Goal: Task Accomplishment & Management: Use online tool/utility

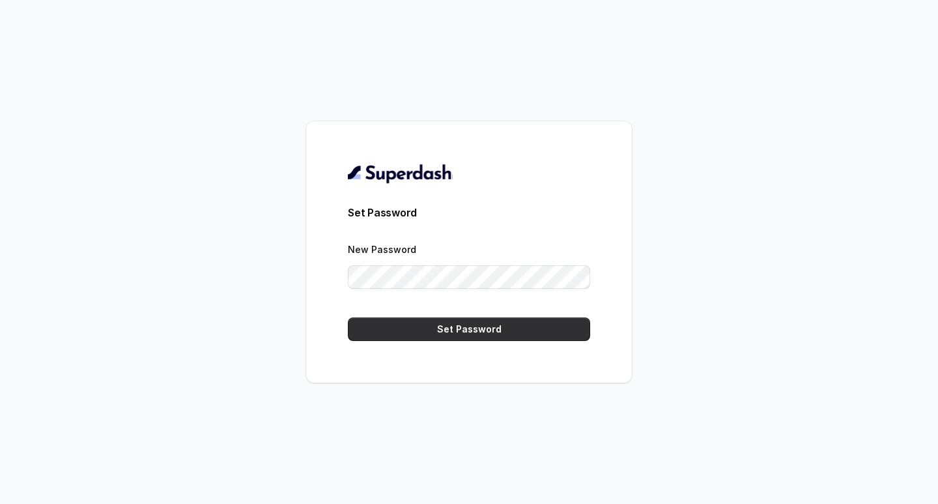
click at [447, 329] on button "Set Password" at bounding box center [469, 328] width 242 height 23
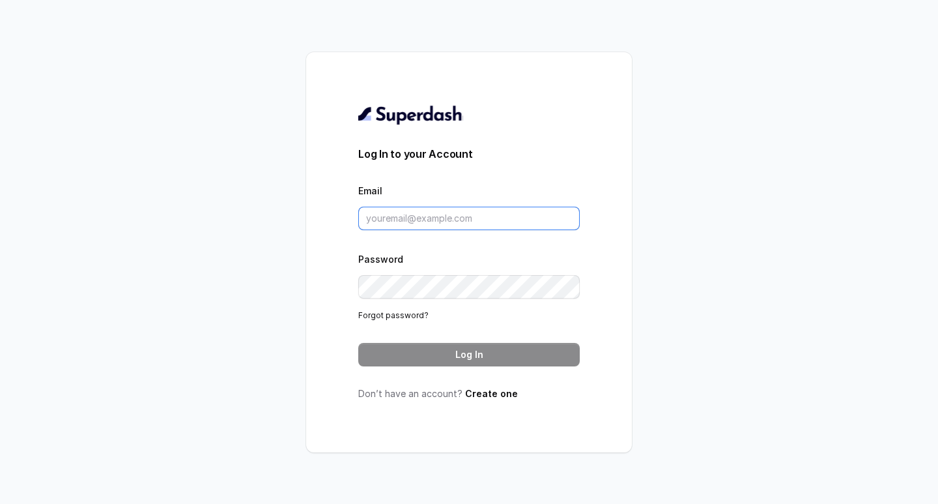
click at [423, 213] on input "Email" at bounding box center [469, 218] width 222 height 23
type input "amaan@convictionhr.com"
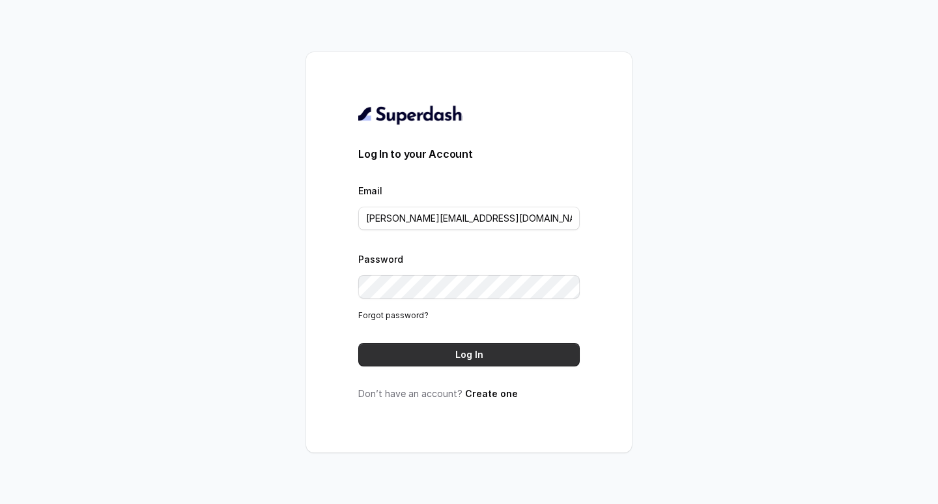
click at [448, 347] on button "Log In" at bounding box center [469, 354] width 222 height 23
click at [388, 313] on link "Forgot password?" at bounding box center [393, 315] width 70 height 10
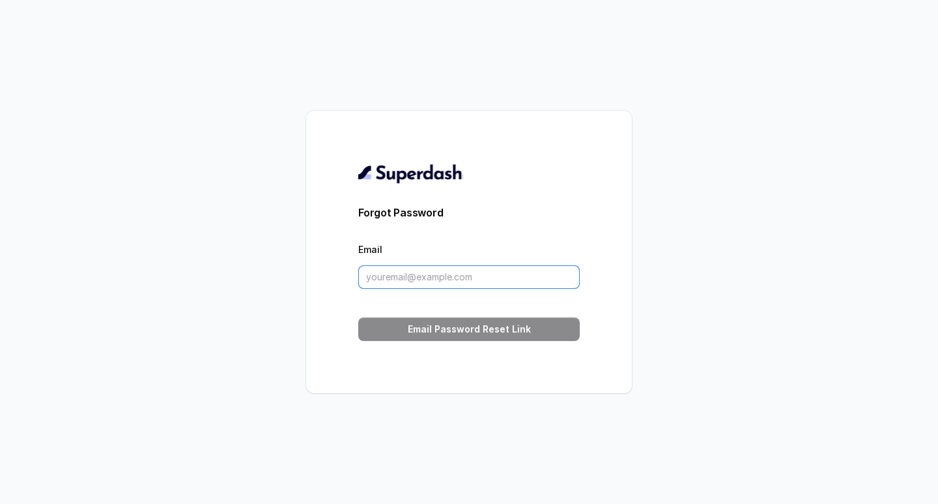
click at [388, 276] on input "Email" at bounding box center [469, 276] width 222 height 23
type input "amaan@convictionhr.com"
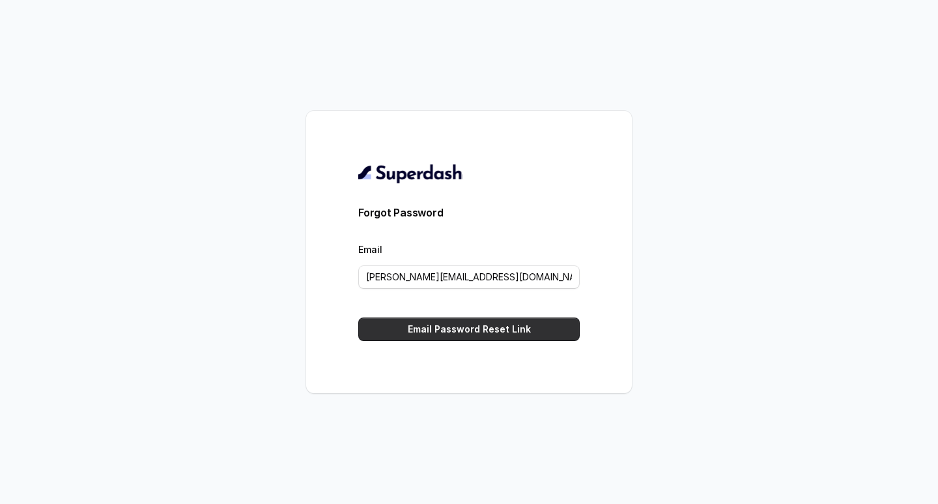
click at [474, 329] on button "Email Password Reset Link" at bounding box center [469, 328] width 222 height 23
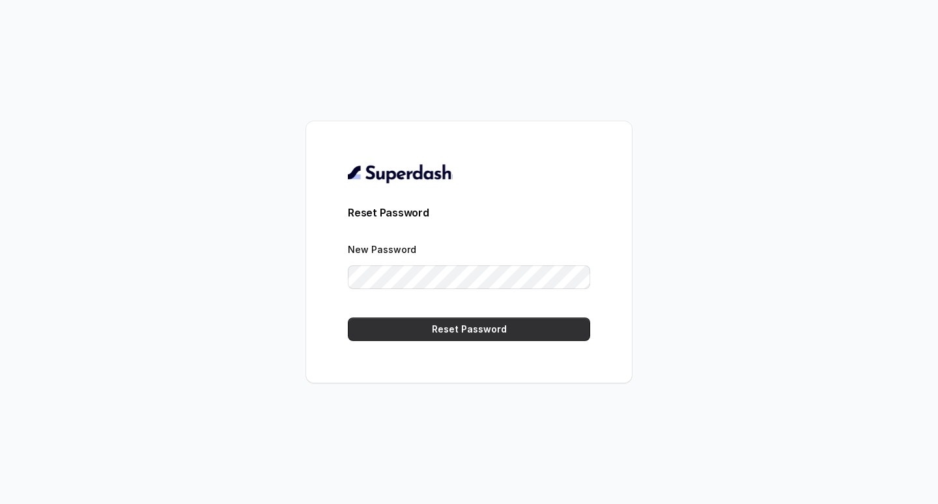
click at [556, 323] on button "Reset Password" at bounding box center [469, 328] width 242 height 23
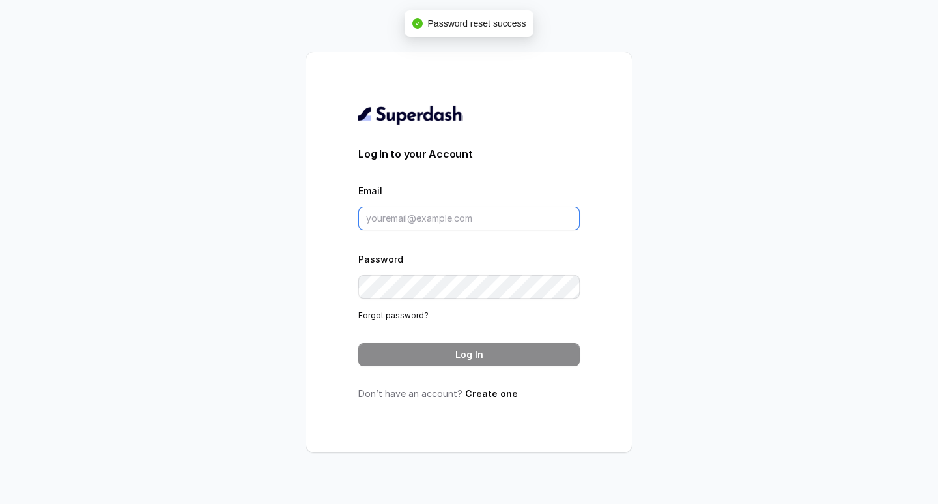
click at [407, 218] on input "Email" at bounding box center [469, 218] width 222 height 23
type input "[PERSON_NAME][EMAIL_ADDRESS][DOMAIN_NAME]"
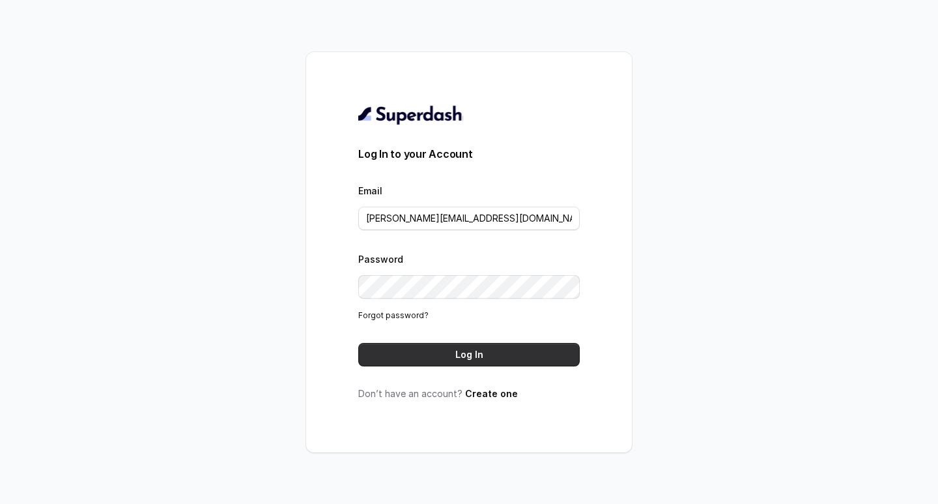
click at [491, 356] on button "Log In" at bounding box center [469, 354] width 222 height 23
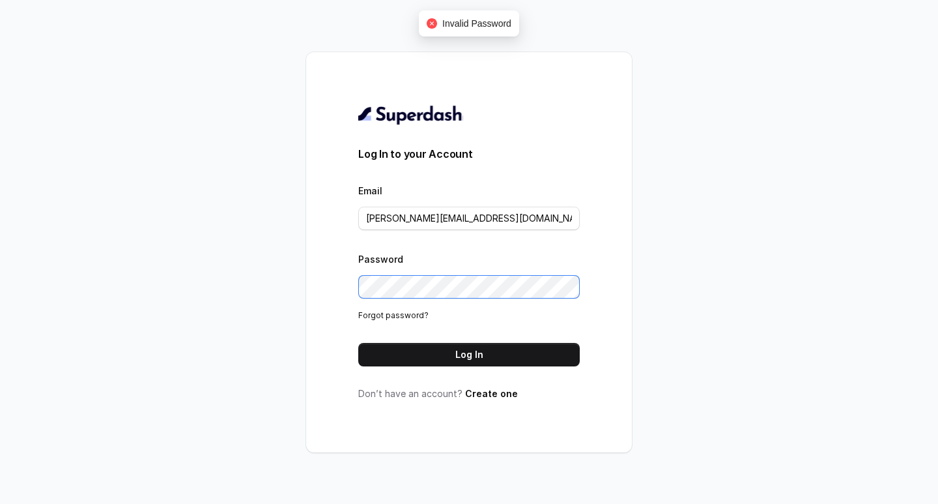
click at [173, 239] on div "Log In to your Account Email amaan@convictionhr.com Password Forgot password? L…" at bounding box center [469, 252] width 938 height 504
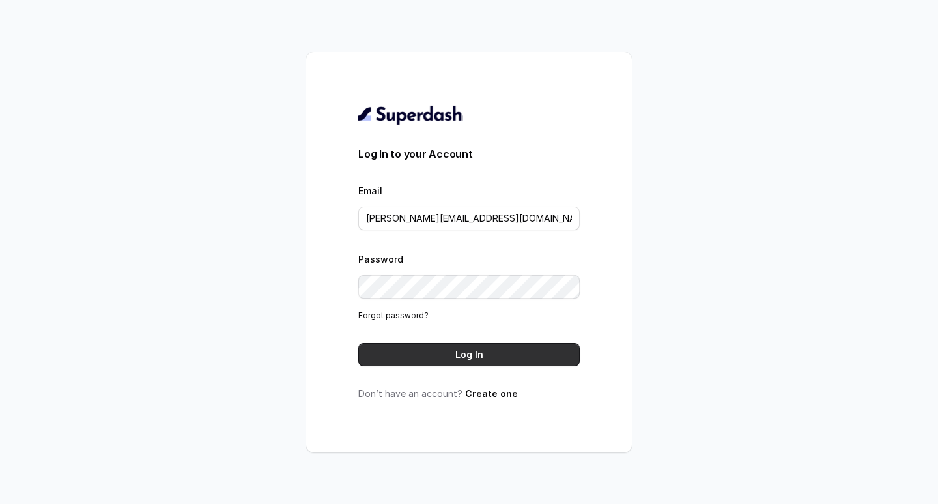
click at [416, 350] on button "Log In" at bounding box center [469, 354] width 222 height 23
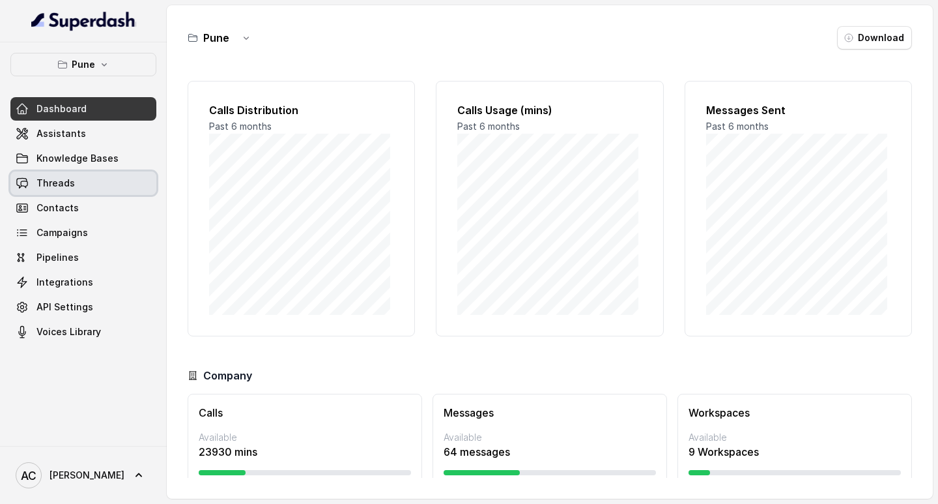
click at [80, 186] on link "Threads" at bounding box center [83, 182] width 146 height 23
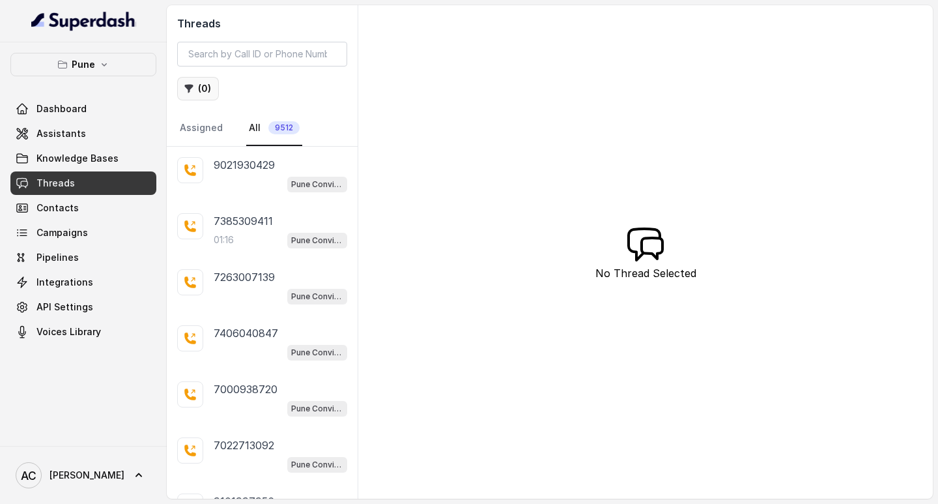
click at [205, 87] on button "( 0 )" at bounding box center [198, 88] width 42 height 23
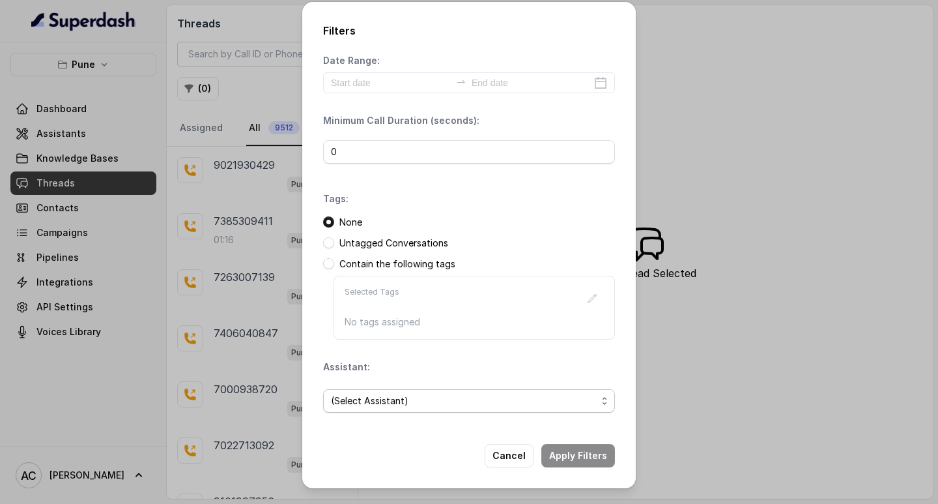
click at [387, 398] on span "(Select Assistant)" at bounding box center [464, 401] width 266 height 16
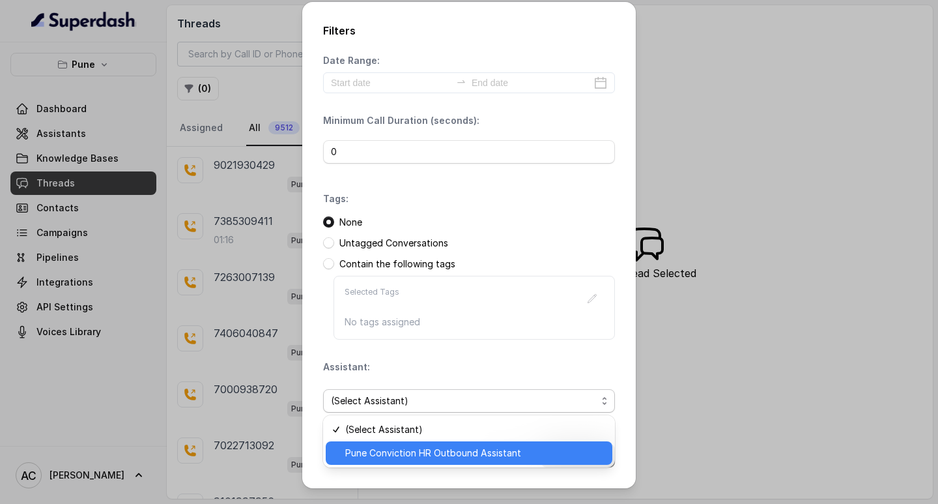
drag, startPoint x: 375, startPoint y: 450, endPoint x: 383, endPoint y: 423, distance: 27.8
click at [375, 450] on span "Pune Conviction HR Outbound Assistant" at bounding box center [474, 453] width 259 height 16
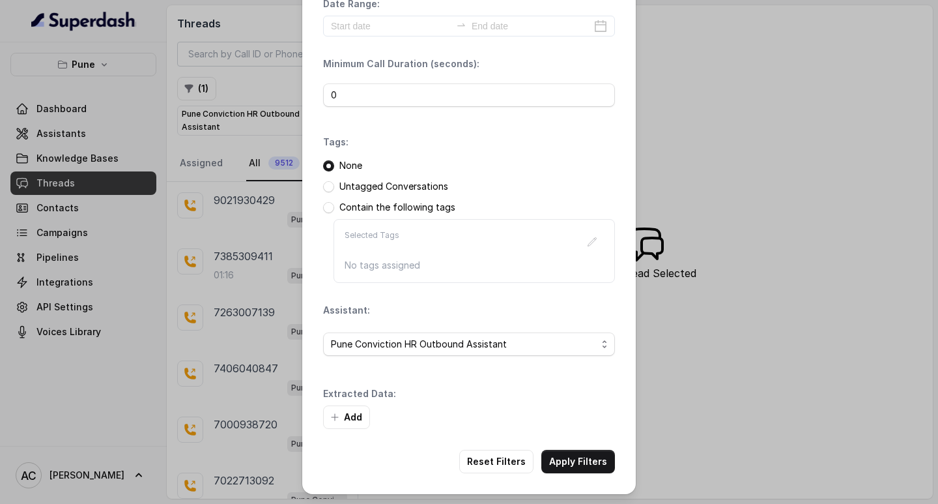
scroll to position [55, 0]
click at [346, 413] on button "Add" at bounding box center [346, 416] width 47 height 23
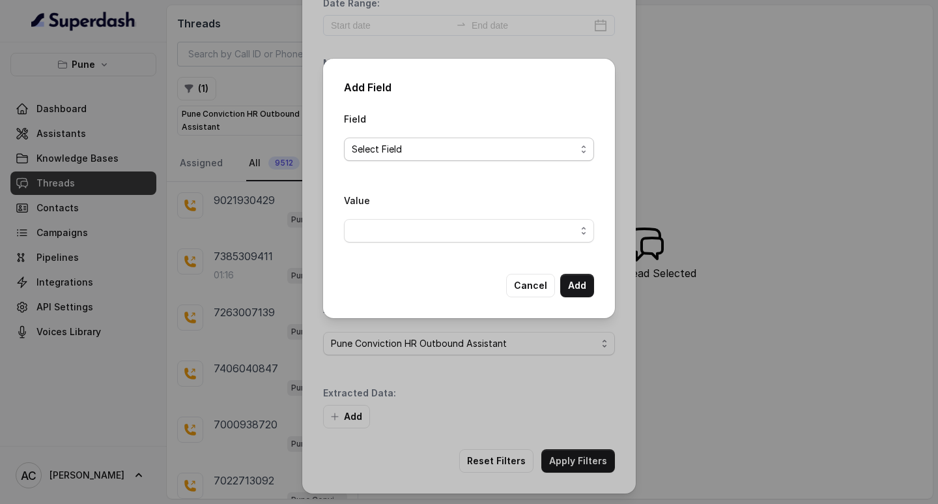
click at [368, 152] on span "Select Field" at bounding box center [464, 149] width 224 height 16
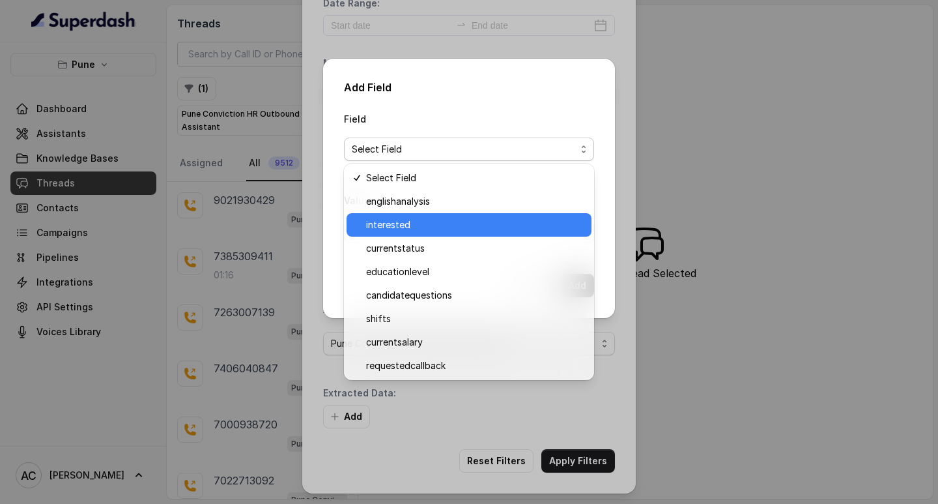
click at [386, 224] on span "interested" at bounding box center [475, 225] width 218 height 16
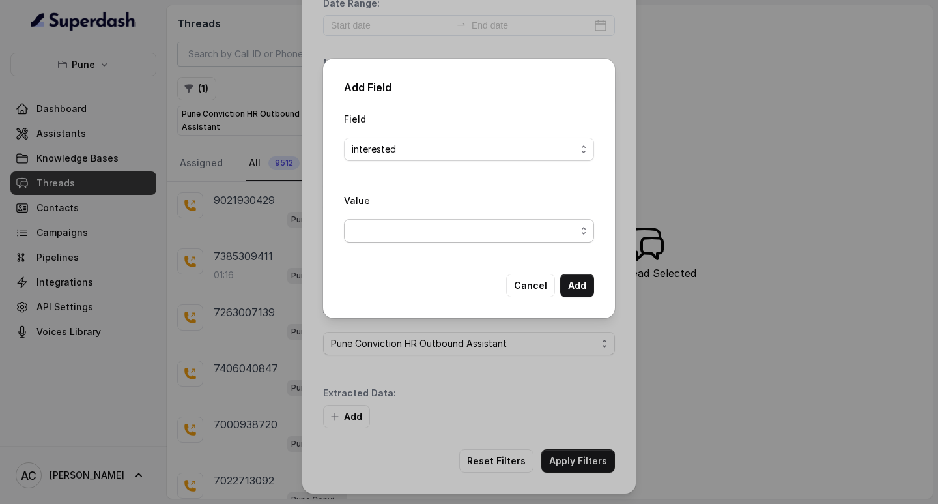
click at [379, 223] on span "button" at bounding box center [469, 230] width 250 height 23
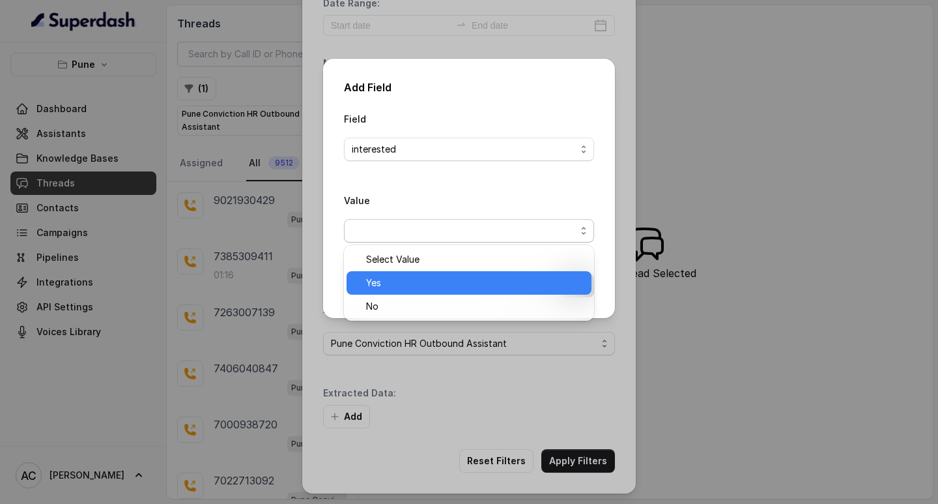
click at [380, 278] on span "Yes" at bounding box center [475, 283] width 218 height 16
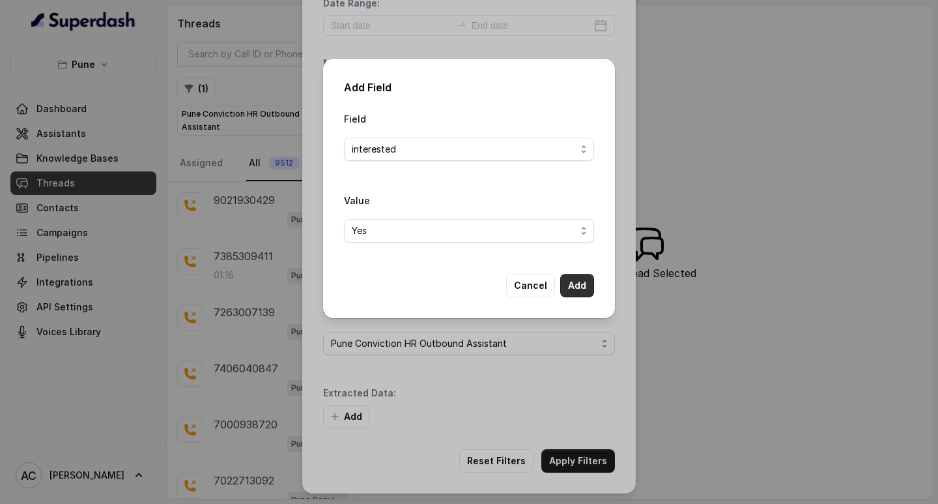
click at [575, 285] on button "Add" at bounding box center [577, 285] width 34 height 23
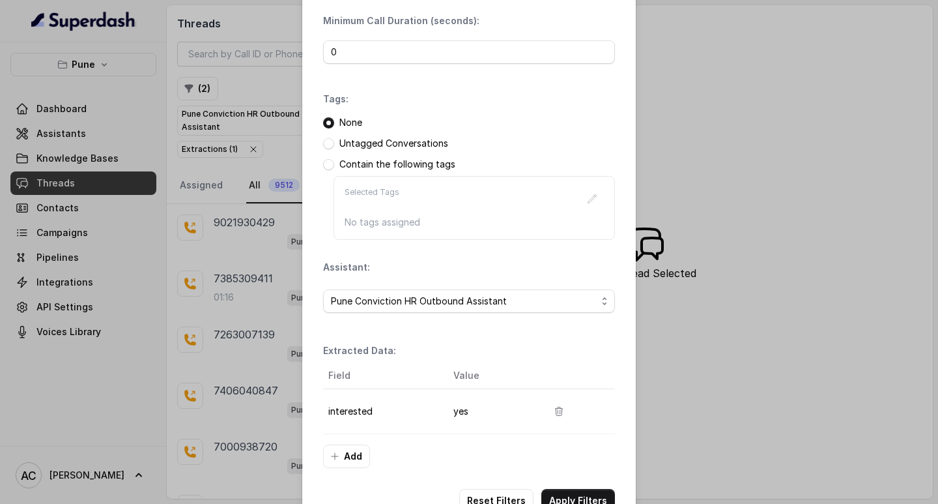
scroll to position [137, 0]
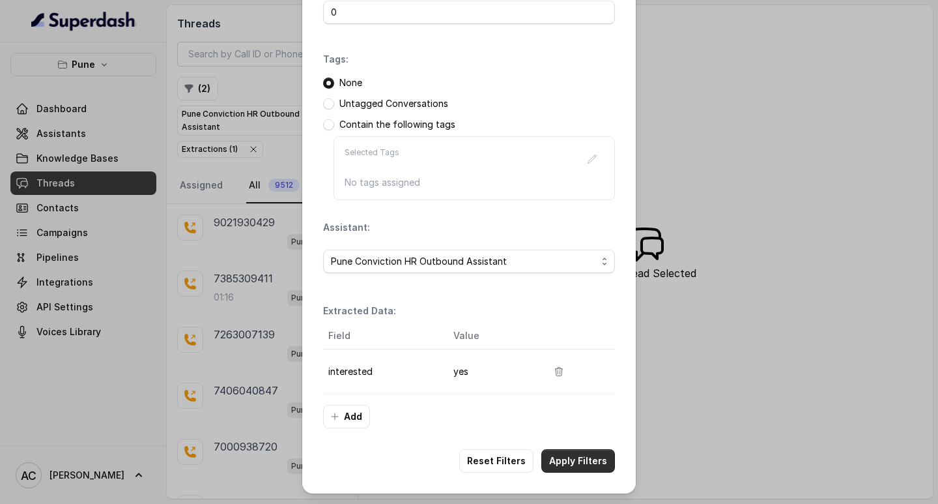
click at [555, 459] on button "Apply Filters" at bounding box center [578, 460] width 74 height 23
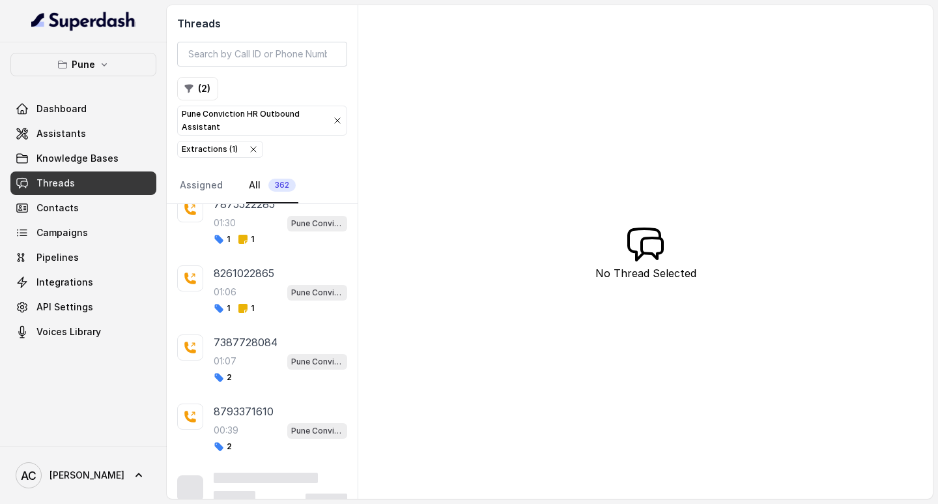
scroll to position [824, 0]
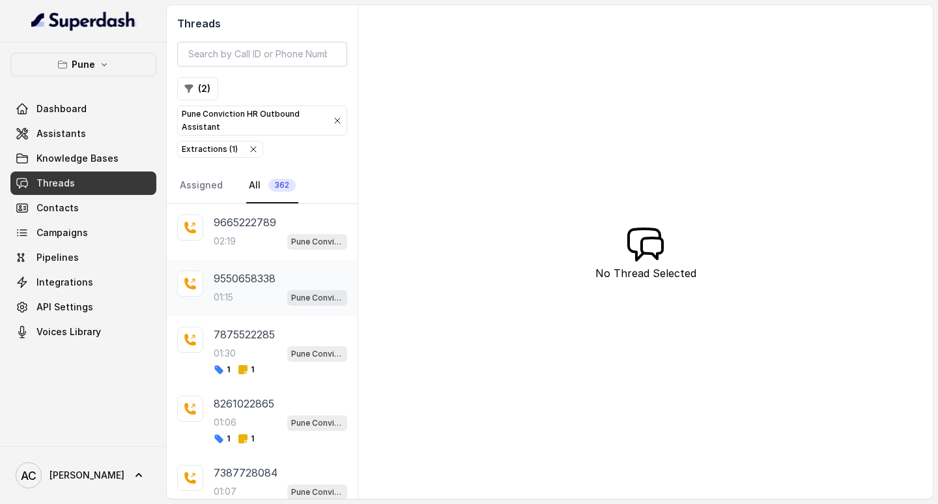
click at [228, 288] on div "9550658338 01:15 Pune Conviction HR Outbound Assistant" at bounding box center [281, 287] width 134 height 35
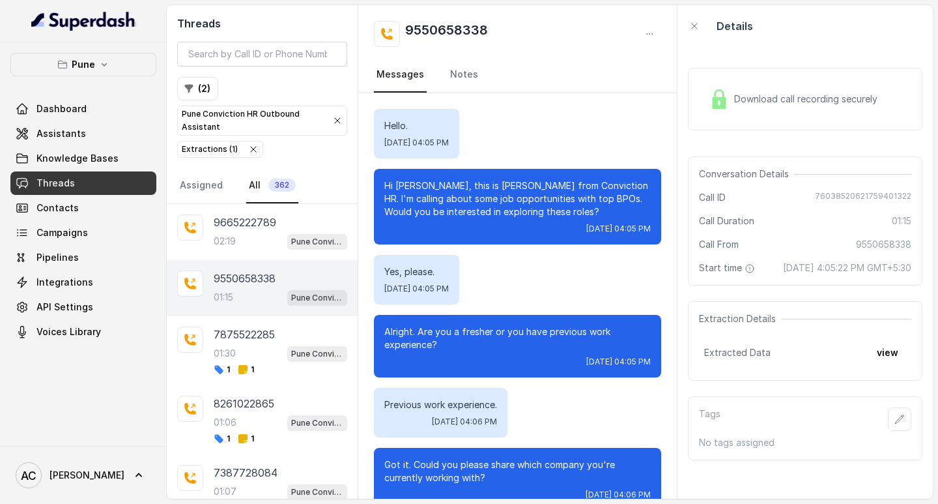
scroll to position [653, 0]
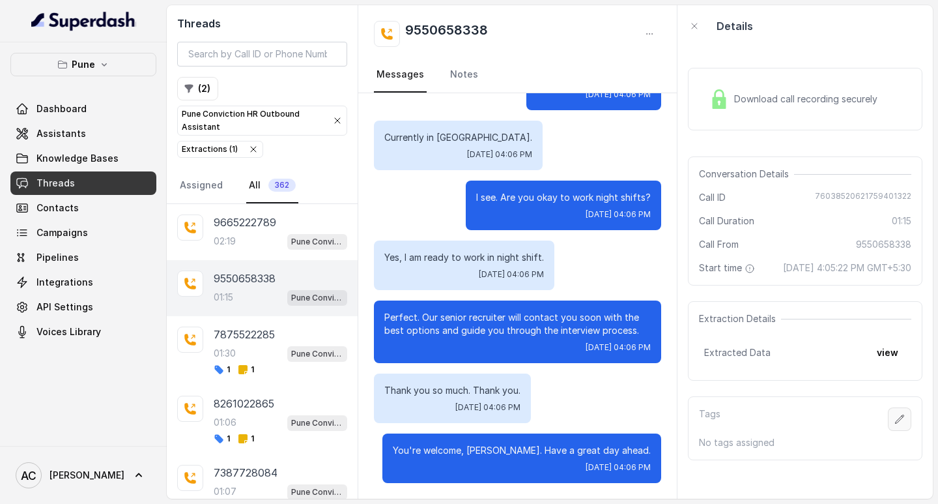
click at [895, 424] on icon "button" at bounding box center [900, 419] width 10 height 10
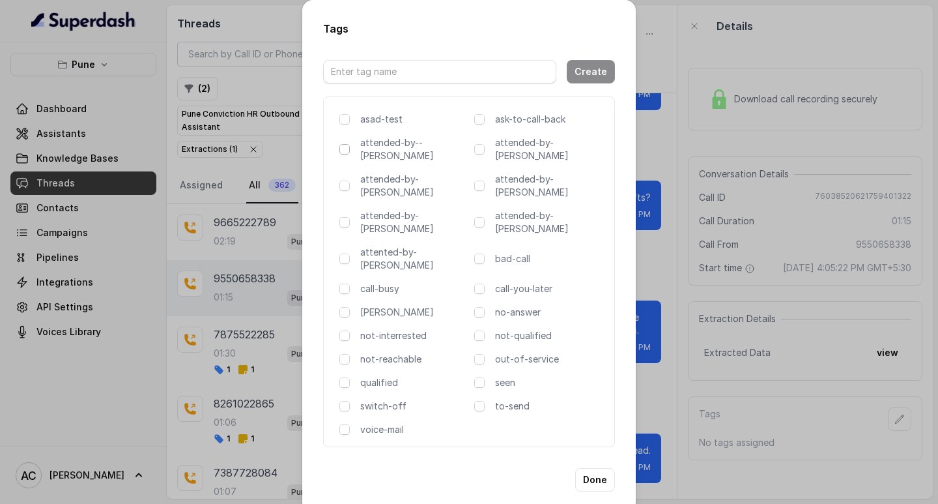
click at [341, 150] on span at bounding box center [344, 149] width 10 height 10
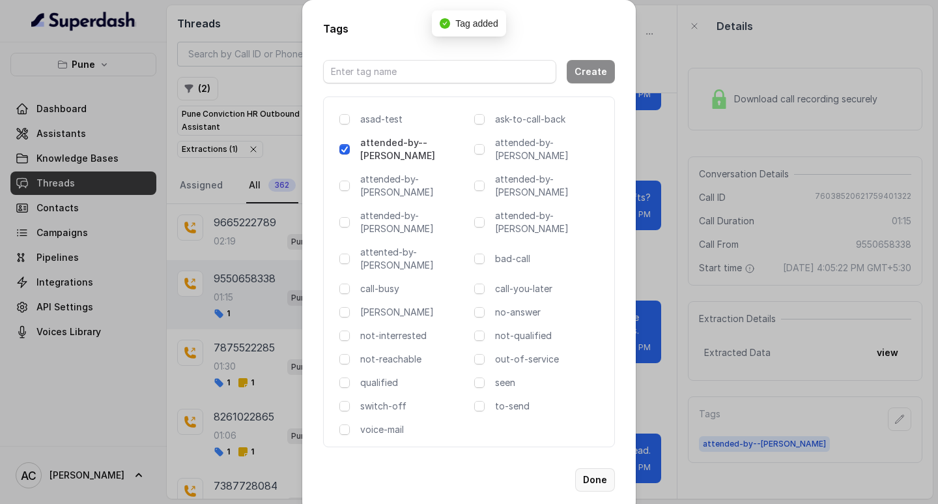
click at [602, 468] on button "Done" at bounding box center [595, 479] width 40 height 23
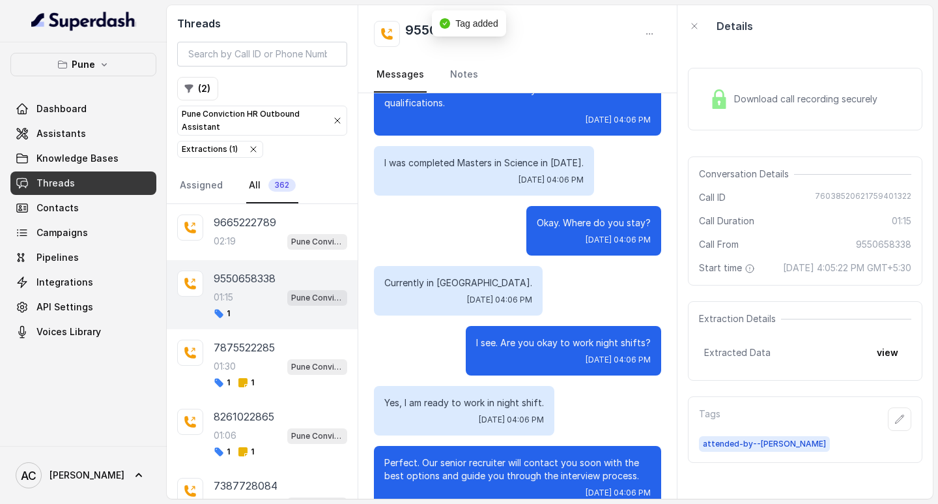
scroll to position [457, 0]
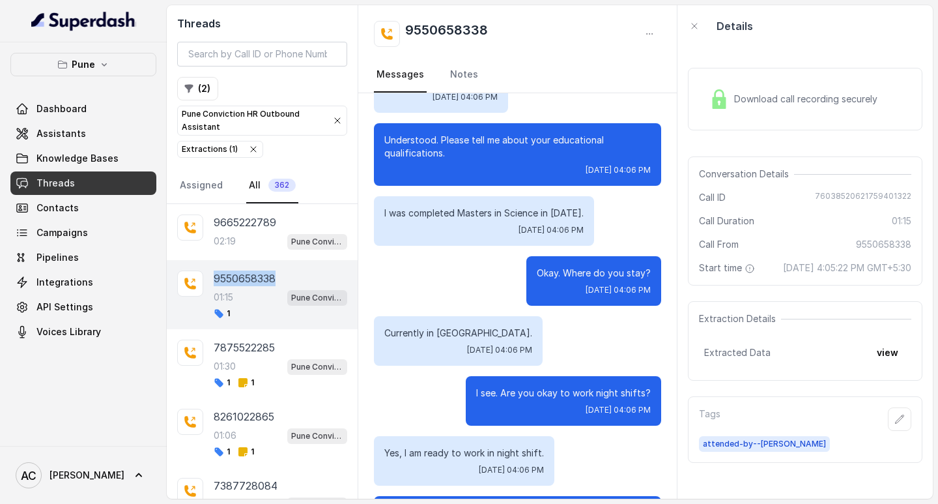
drag, startPoint x: 208, startPoint y: 274, endPoint x: 306, endPoint y: 279, distance: 98.5
click at [306, 279] on div "9550658338 01:15 Pune Conviction HR Outbound Assistant 1" at bounding box center [262, 294] width 191 height 69
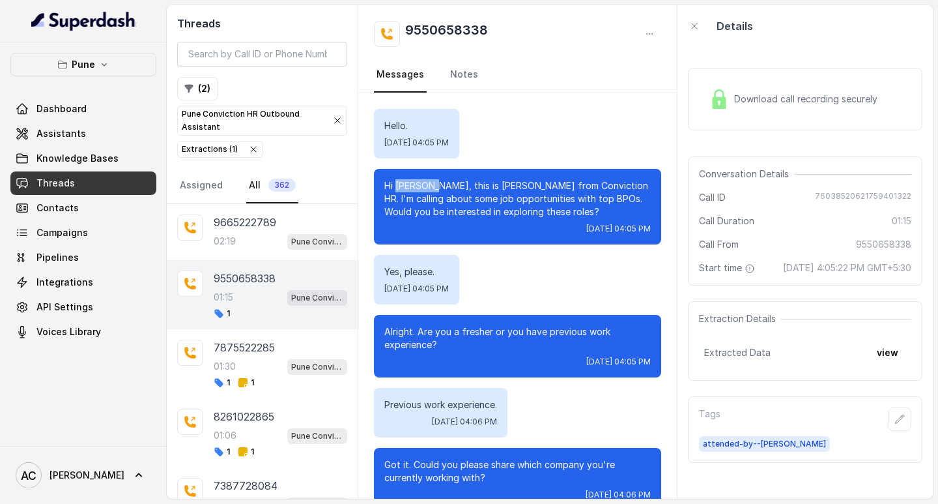
drag, startPoint x: 434, startPoint y: 182, endPoint x: 395, endPoint y: 184, distance: 39.1
click at [395, 184] on p "Hi Abhishek, this is Monica from Conviction HR. I'm calling about some job oppo…" at bounding box center [517, 198] width 266 height 39
copy p "Abhishek"
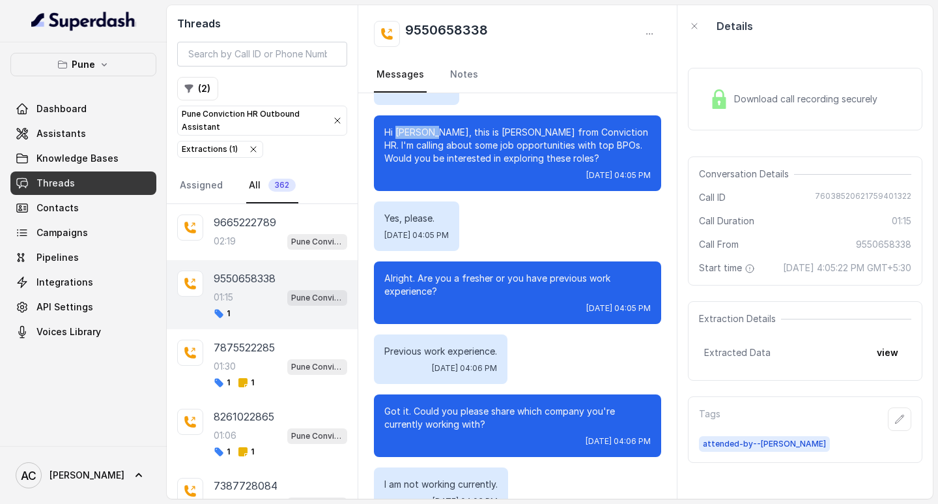
scroll to position [1, 0]
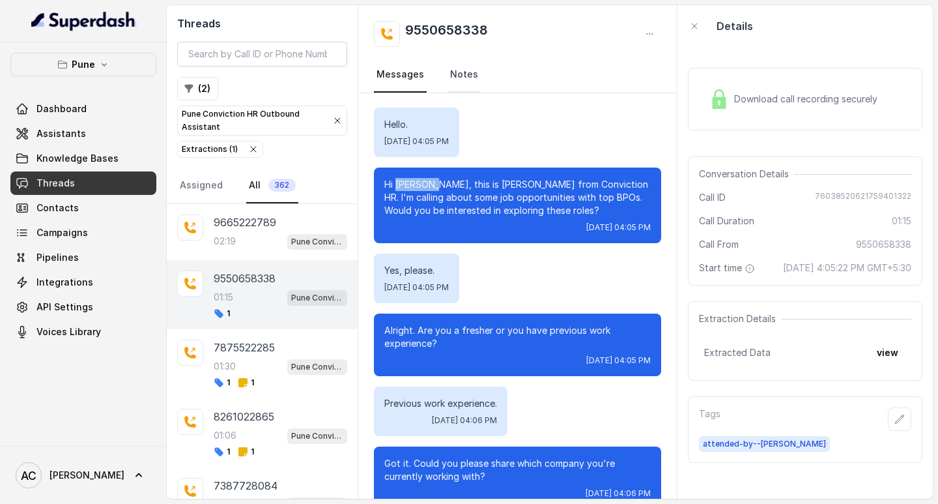
click at [457, 76] on link "Notes" at bounding box center [464, 74] width 33 height 35
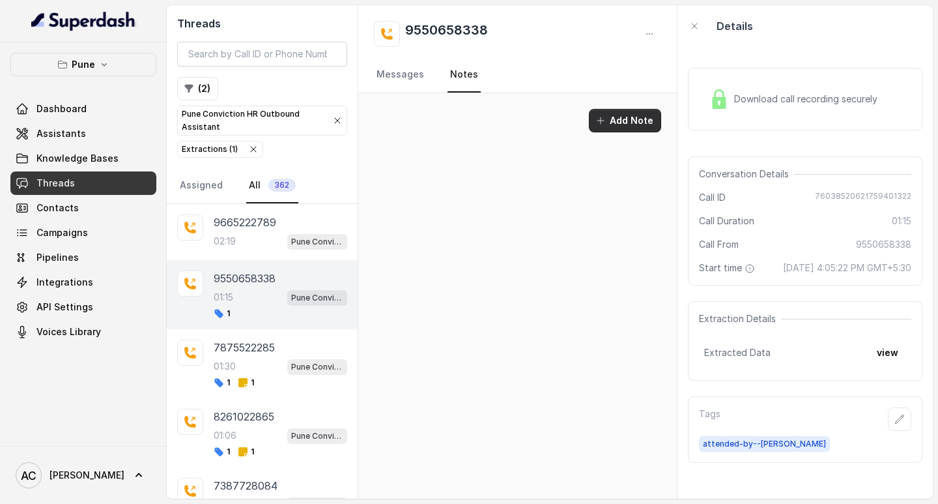
click at [609, 120] on button "Add Note" at bounding box center [625, 120] width 72 height 23
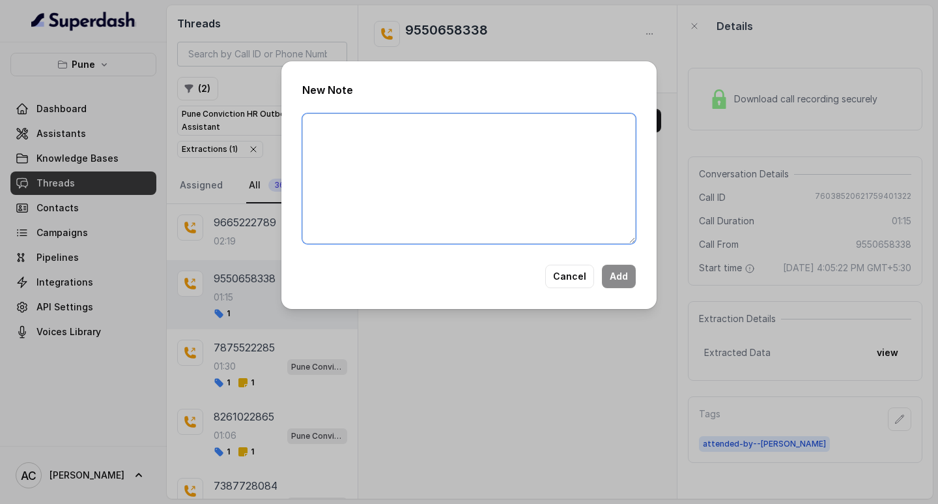
click at [480, 158] on textarea at bounding box center [469, 178] width 334 height 130
paste textarea "Name: Contact number: Recruiter: Name of the attender: Comments: AI Improvement:"
click at [370, 125] on textarea "Name: Contact number: Recruiter: Name of the attender: Comments: AI Improvement:" at bounding box center [469, 178] width 334 height 130
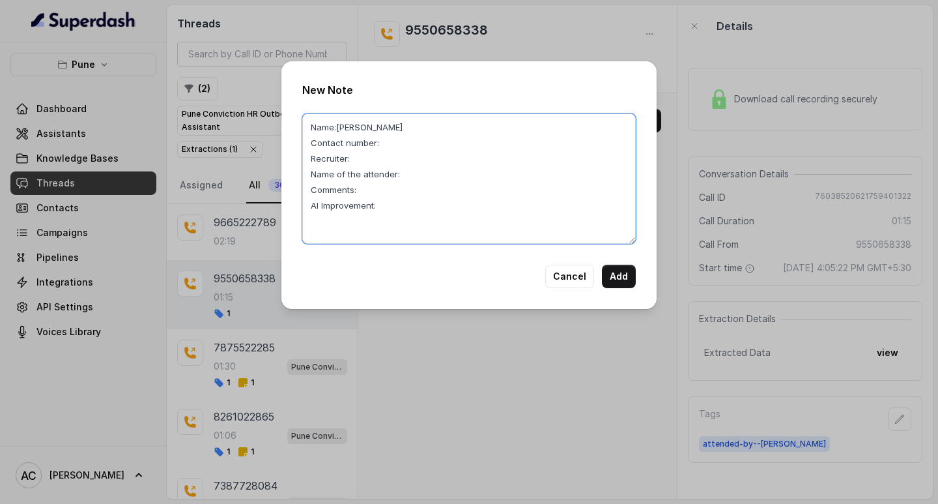
click at [399, 140] on textarea "Name:Abhishek Contact number: Recruiter: Name of the attender: Comments: AI Imp…" at bounding box center [469, 178] width 334 height 130
type textarea "Name:Abhishek Contact number: Recruiter: Name of the attender: Comments: AI Imp…"
drag, startPoint x: 494, startPoint y: 29, endPoint x: 398, endPoint y: 24, distance: 96.5
click at [398, 24] on div "New Note Name:Abhishek Contact number: Recruiter: Name of the attender: Comment…" at bounding box center [469, 252] width 938 height 504
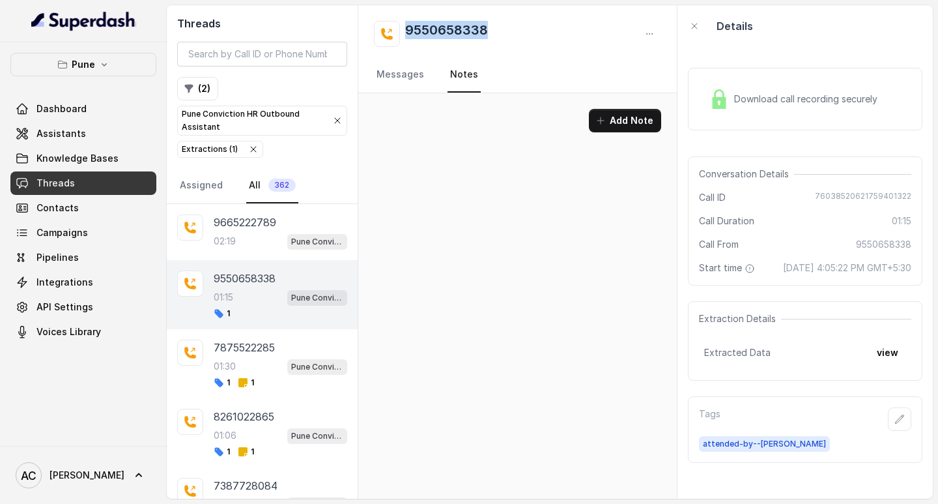
drag, startPoint x: 405, startPoint y: 26, endPoint x: 526, endPoint y: 32, distance: 120.7
click at [526, 32] on div "9550658338" at bounding box center [517, 34] width 287 height 26
copy h2 "9550658338"
click at [618, 121] on button "Add Note" at bounding box center [625, 120] width 72 height 23
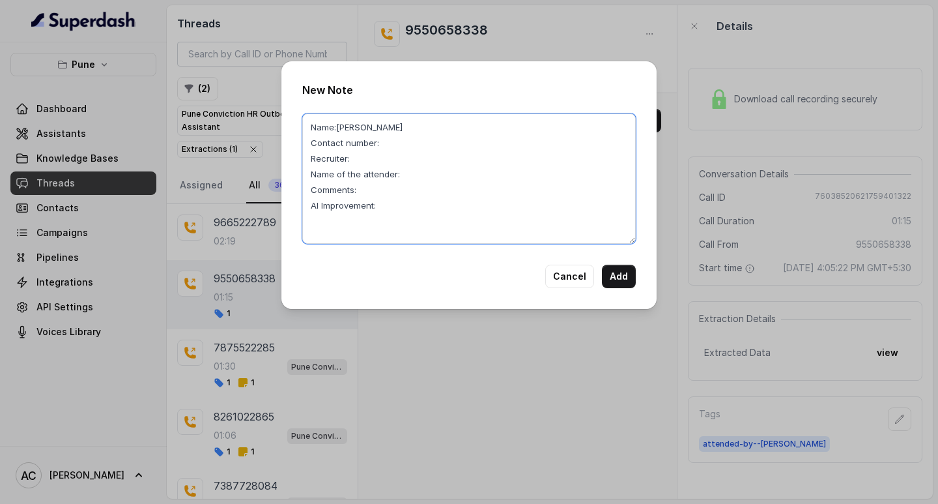
click at [394, 141] on textarea "Name:Abhishek Contact number: Recruiter: Name of the attender: Comments: AI Imp…" at bounding box center [469, 178] width 334 height 130
paste textarea "9550658338"
click at [370, 162] on textarea "Name:Abhishek Contact number:9550658338 Recruiter: Name of the attender: Commen…" at bounding box center [469, 178] width 334 height 130
click at [411, 177] on textarea "Name:Abhishek Contact number:9550658338 Recruiter:komal Name of the attender: C…" at bounding box center [469, 178] width 334 height 130
click at [385, 190] on textarea "Name:Abhishek Contact number:9550658338 Recruiter:komal Name of the attender:ko…" at bounding box center [469, 178] width 334 height 130
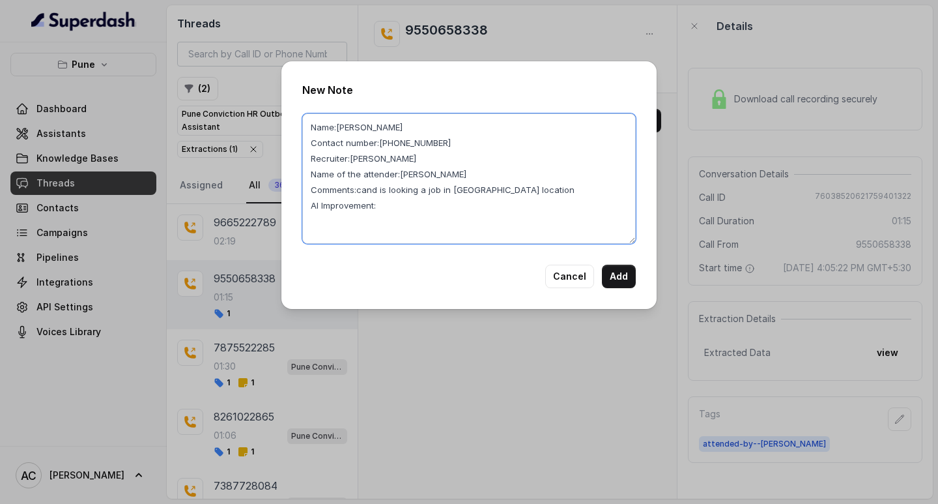
click at [385, 207] on textarea "Name:Abhishek Contact number:9550658338 Recruiter:komal Name of the attender:ko…" at bounding box center [469, 178] width 334 height 130
click at [406, 210] on textarea "Name:Abhishek Contact number:9550658338 Recruiter:komal Name of the attender:ko…" at bounding box center [469, 178] width 334 height 130
drag, startPoint x: 376, startPoint y: 203, endPoint x: 560, endPoint y: 208, distance: 183.8
click at [560, 208] on textarea "Name:Abhishek Contact number:9550658338 Recruiter:komal Name of the attender:ko…" at bounding box center [469, 178] width 334 height 130
paste textarea ""Since the candidate has already mentioned her current location, the AI should …"
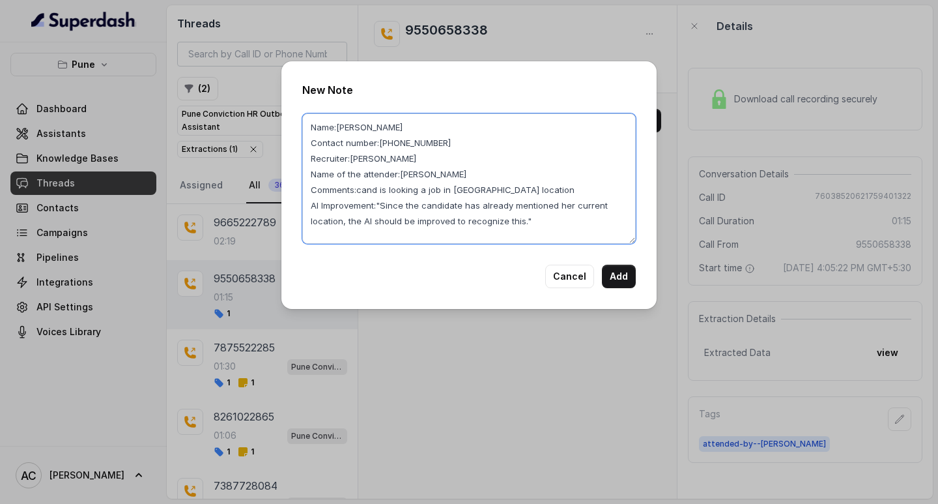
click at [378, 201] on textarea "Name:Abhishek Contact number:9550658338 Recruiter:komal Name of the attender:ko…" at bounding box center [469, 178] width 334 height 130
click at [380, 205] on textarea "Name:Abhishek Contact number:9550658338 Recruiter:komal Name of the attender:ko…" at bounding box center [469, 178] width 334 height 130
click at [564, 203] on textarea "Name:Abhishek Contact number:9550658338 Recruiter:komal Name of the attender:ko…" at bounding box center [469, 178] width 334 height 130
click at [532, 218] on textarea "Name:Abhishek Contact number:9550658338 Recruiter:komal Name of the attender:ko…" at bounding box center [469, 178] width 334 height 130
type textarea "Name:Abhishek Contact number:9550658338 Recruiter:komal Name of the attender:ko…"
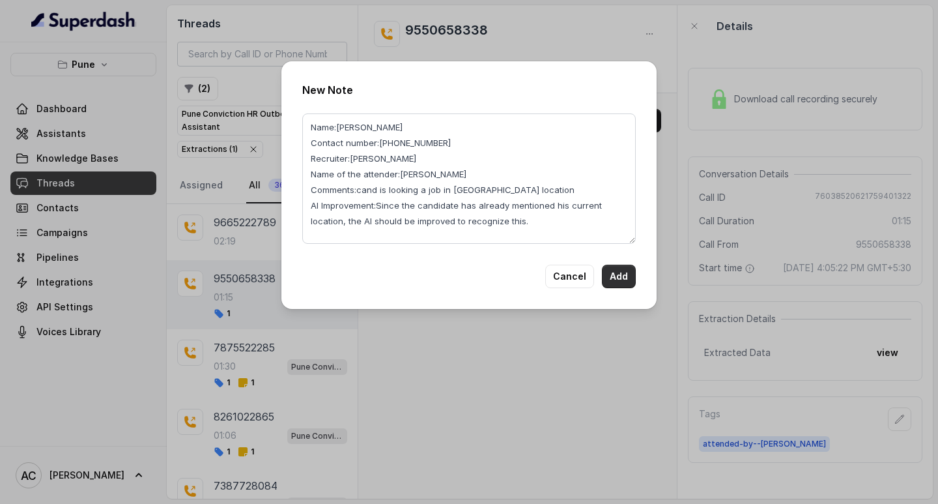
click at [617, 271] on button "Add" at bounding box center [619, 276] width 34 height 23
